Goal: Check status: Check status

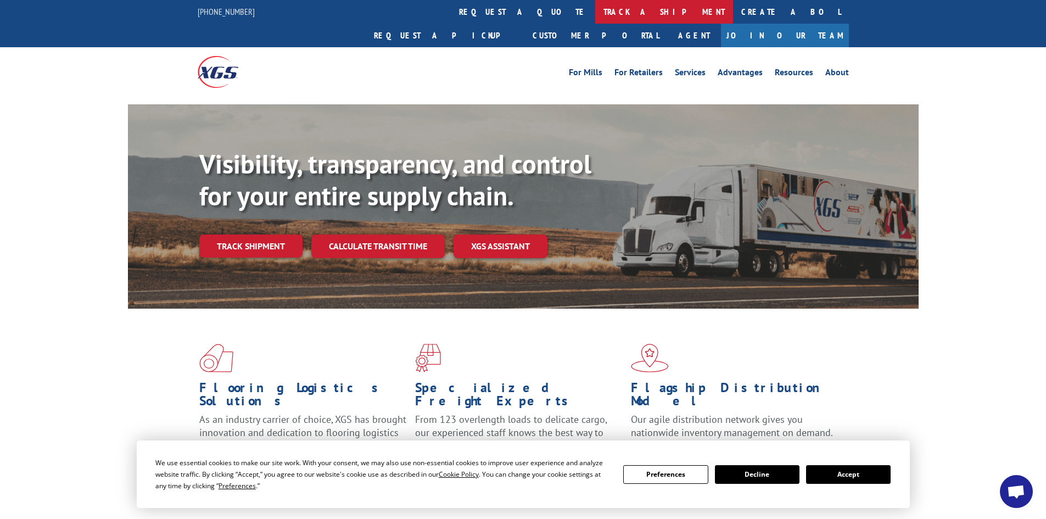
click at [595, 9] on link "track a shipment" at bounding box center [664, 12] width 138 height 24
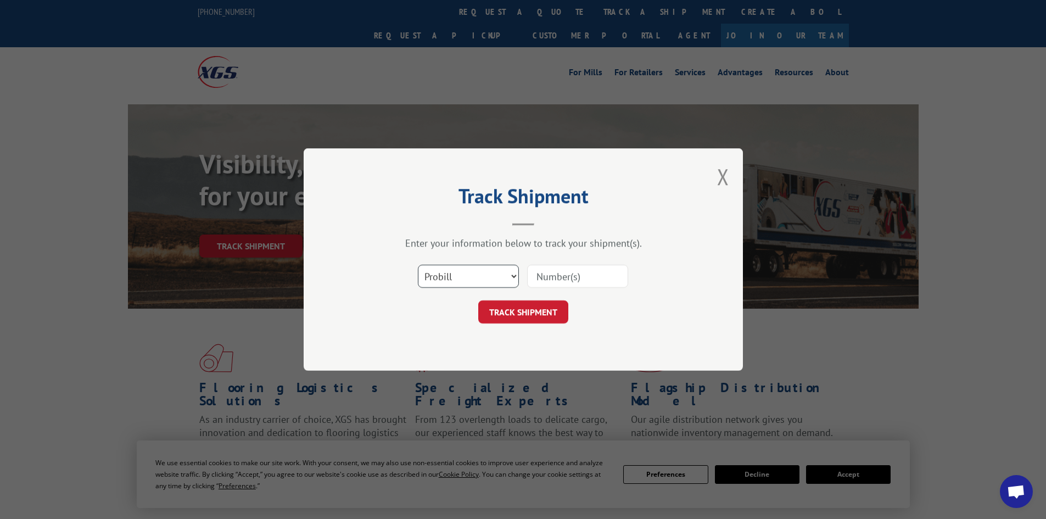
click at [443, 270] on select "Select category... Probill BOL PO" at bounding box center [468, 276] width 101 height 23
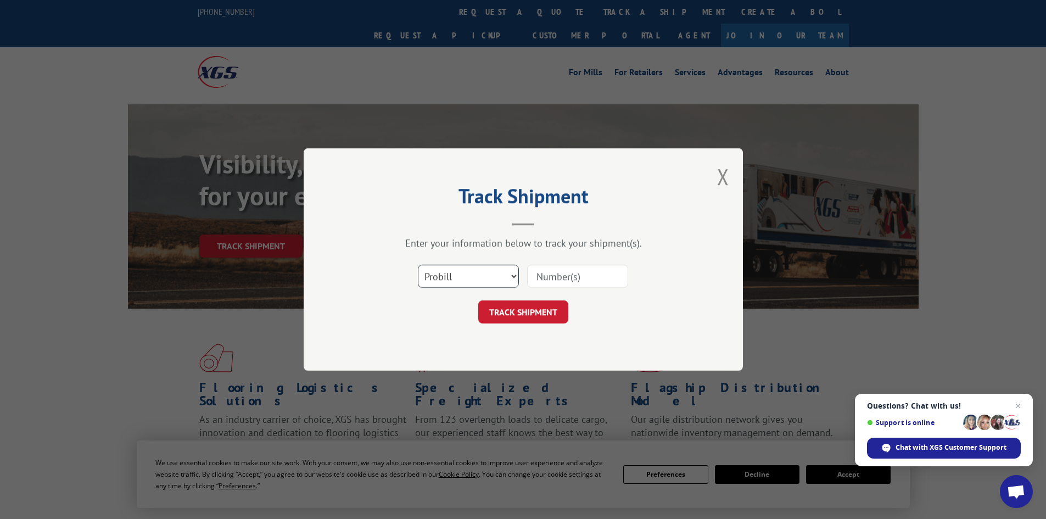
select select "po"
click at [418, 265] on select "Select category... Probill BOL PO" at bounding box center [468, 276] width 101 height 23
click at [559, 272] on input at bounding box center [577, 276] width 101 height 23
paste input "25508507"
type input "25508507"
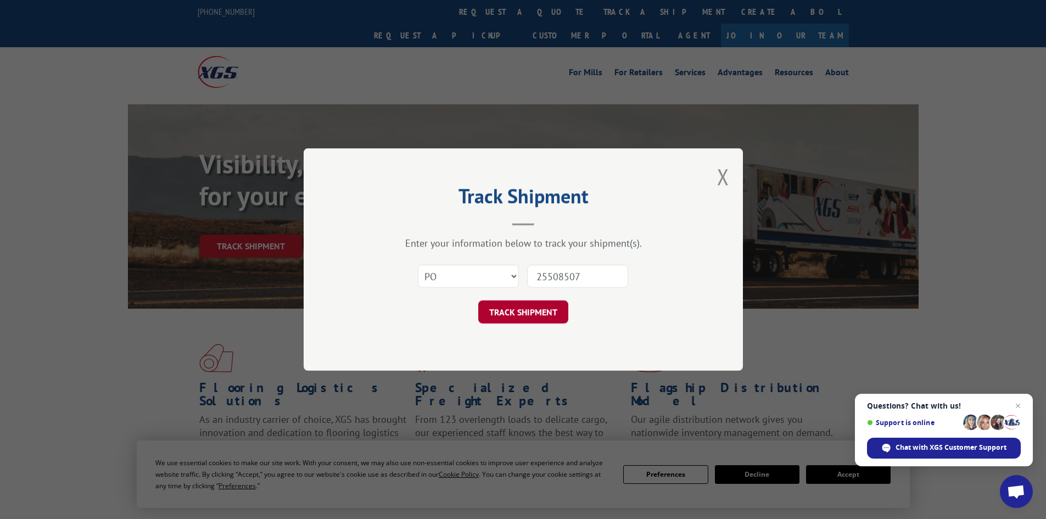
click at [495, 316] on button "TRACK SHIPMENT" at bounding box center [523, 311] width 90 height 23
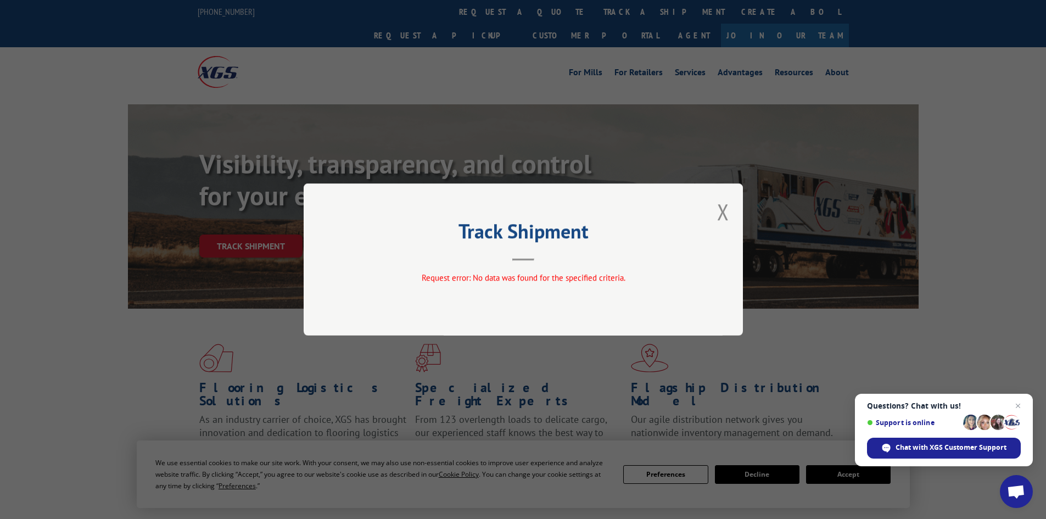
click at [523, 300] on div "Track Shipment Request error: No data was found for the specified criteria." at bounding box center [523, 259] width 439 height 152
click at [723, 213] on button "Close modal" at bounding box center [723, 211] width 12 height 29
